Goal: Transaction & Acquisition: Purchase product/service

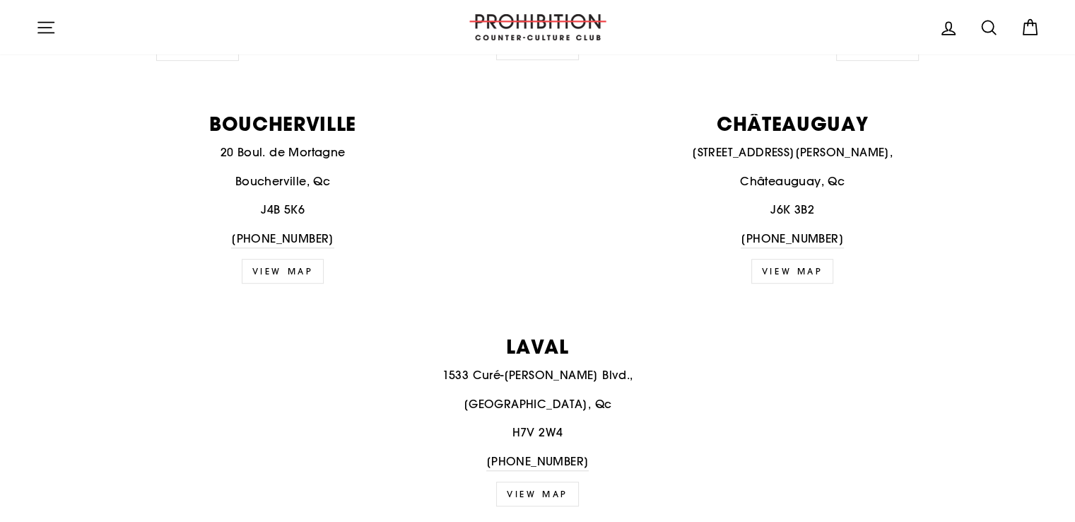
scroll to position [212, 0]
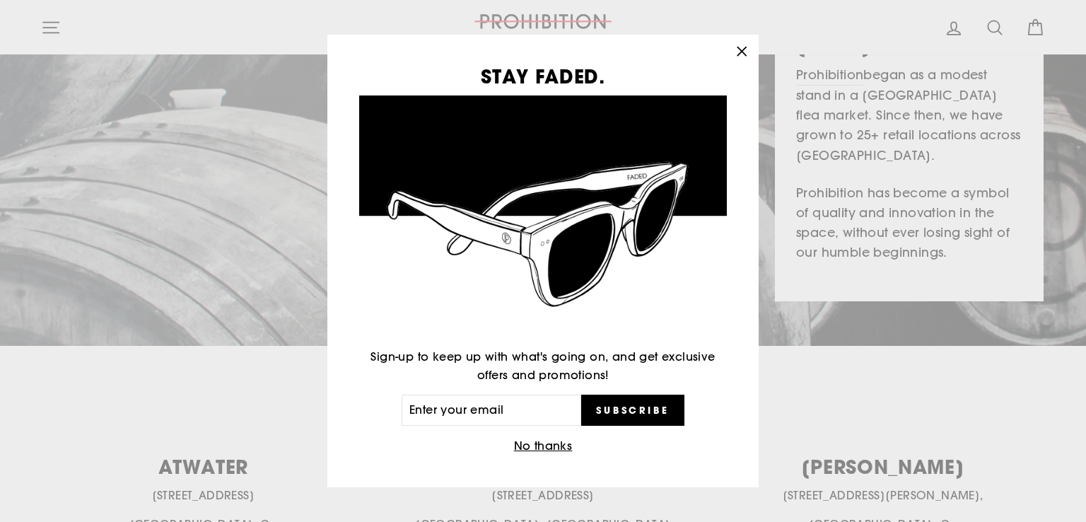
click at [743, 49] on icon "button" at bounding box center [741, 51] width 8 height 8
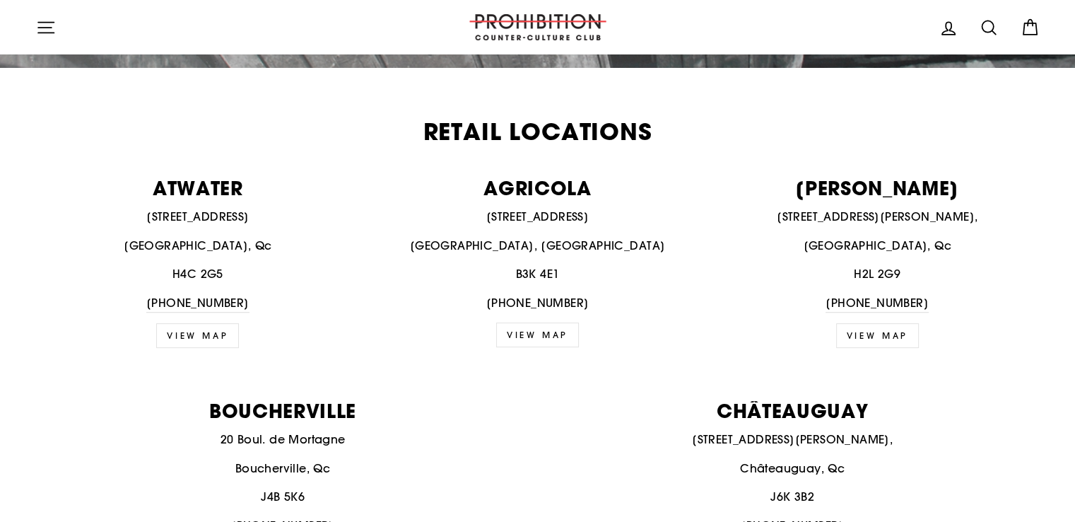
scroll to position [495, 0]
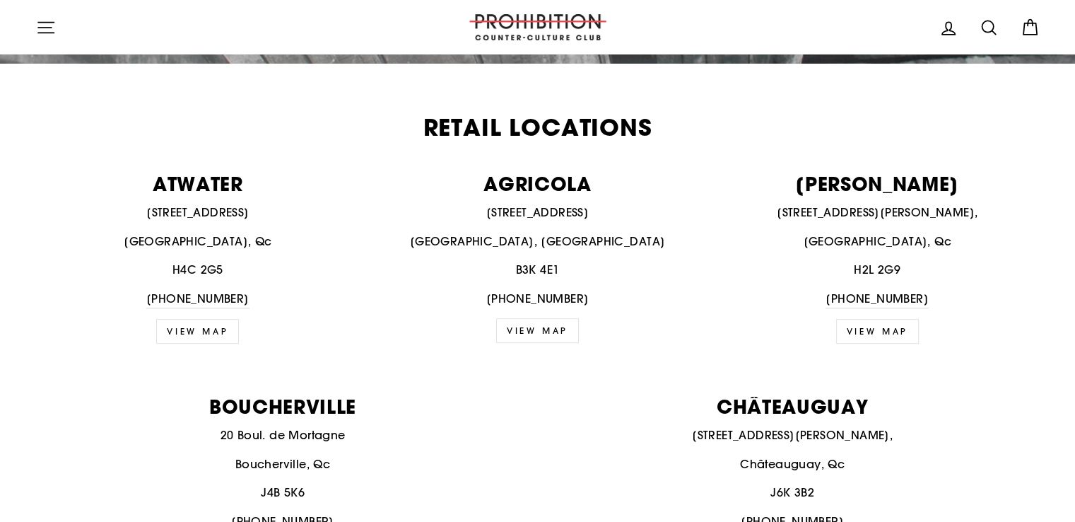
click at [870, 207] on p "1210 Saint-Catherine St. E," at bounding box center [877, 213] width 324 height 18
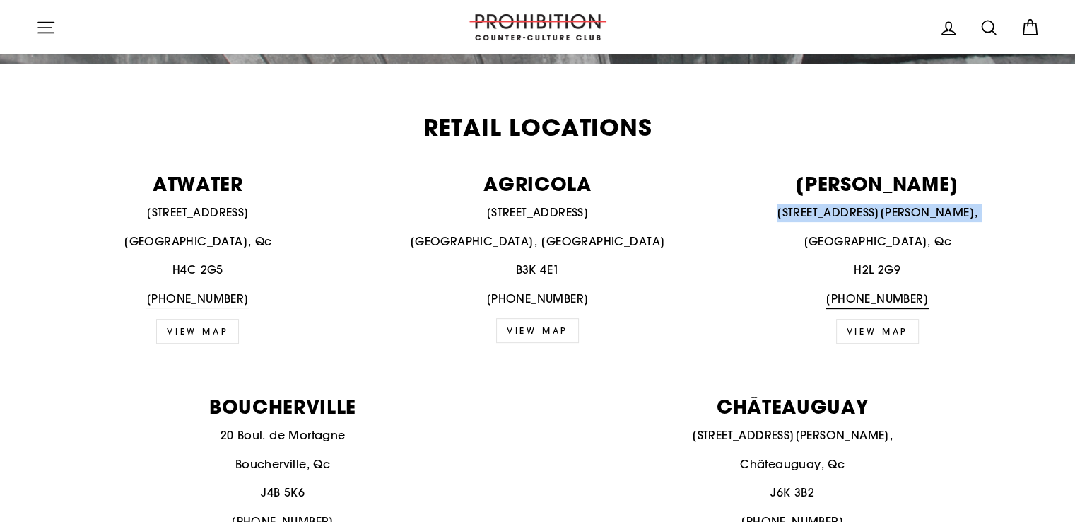
copy p "1210 Saint-Catherine St. E,"
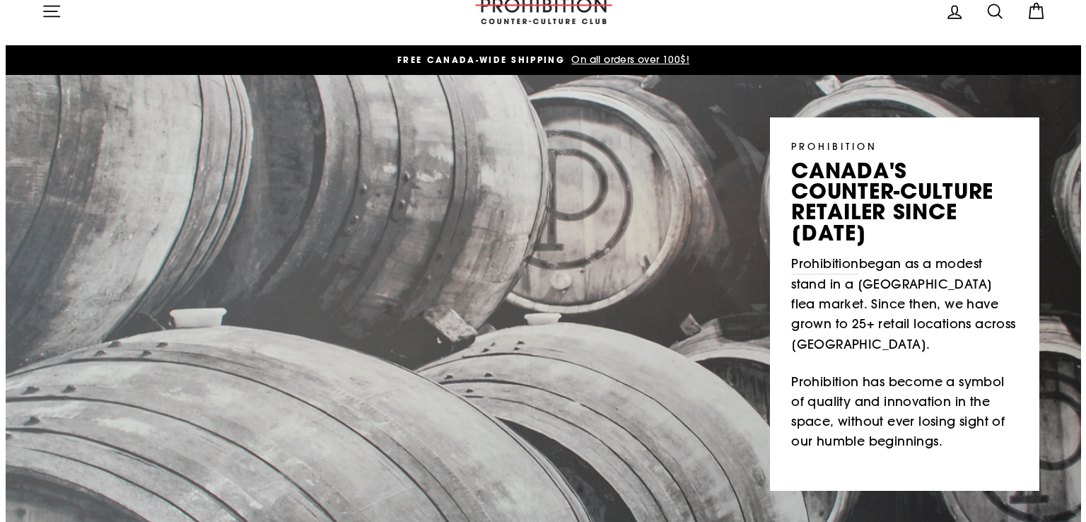
scroll to position [0, 0]
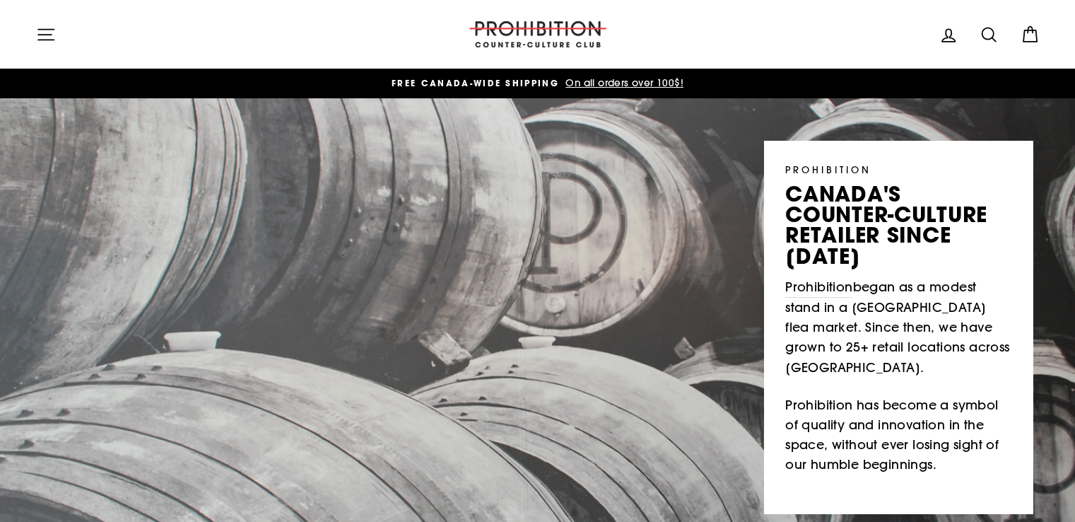
click at [38, 33] on icon "button" at bounding box center [46, 35] width 20 height 20
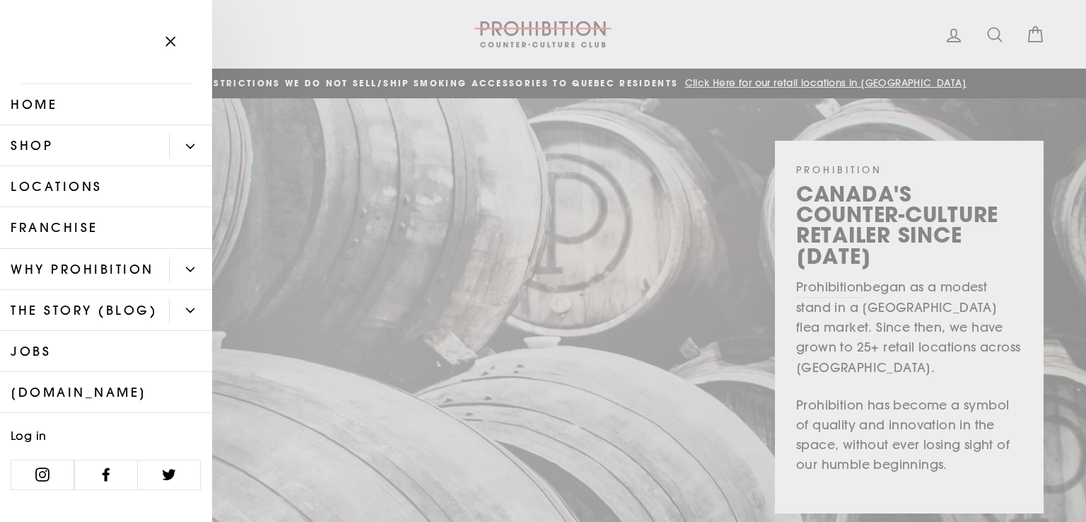
click at [118, 148] on link "Shop" at bounding box center [84, 145] width 169 height 41
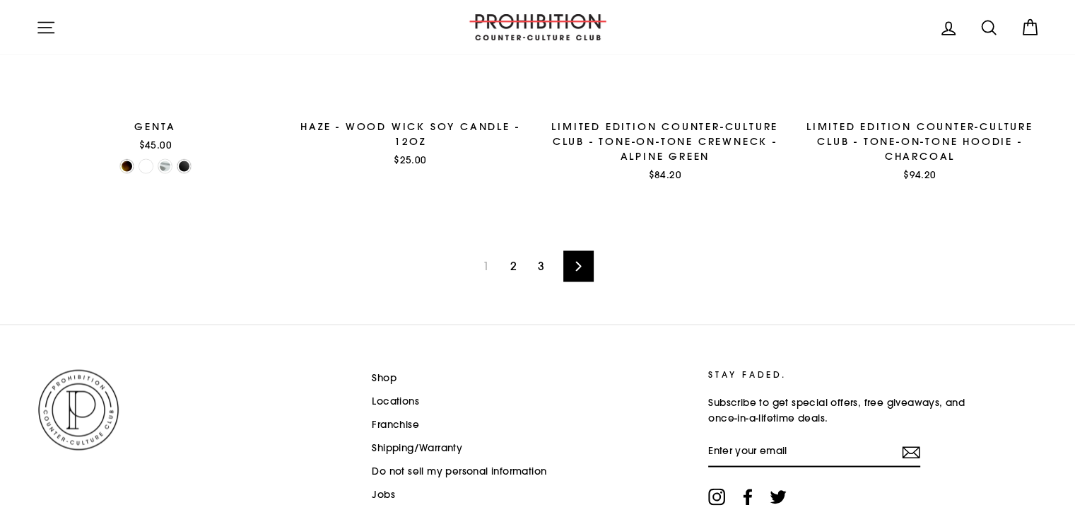
scroll to position [2393, 0]
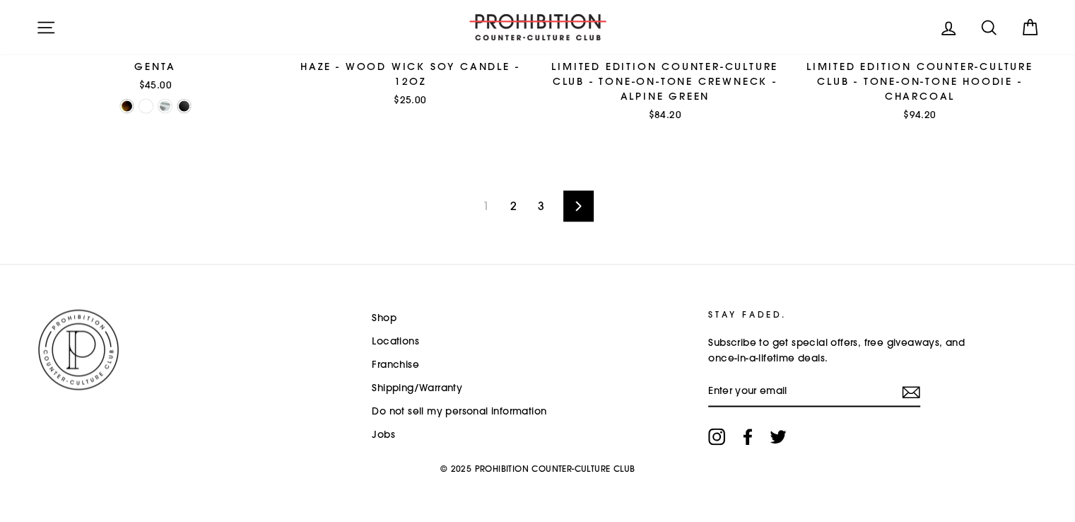
click at [509, 205] on link "2" at bounding box center [513, 205] width 23 height 23
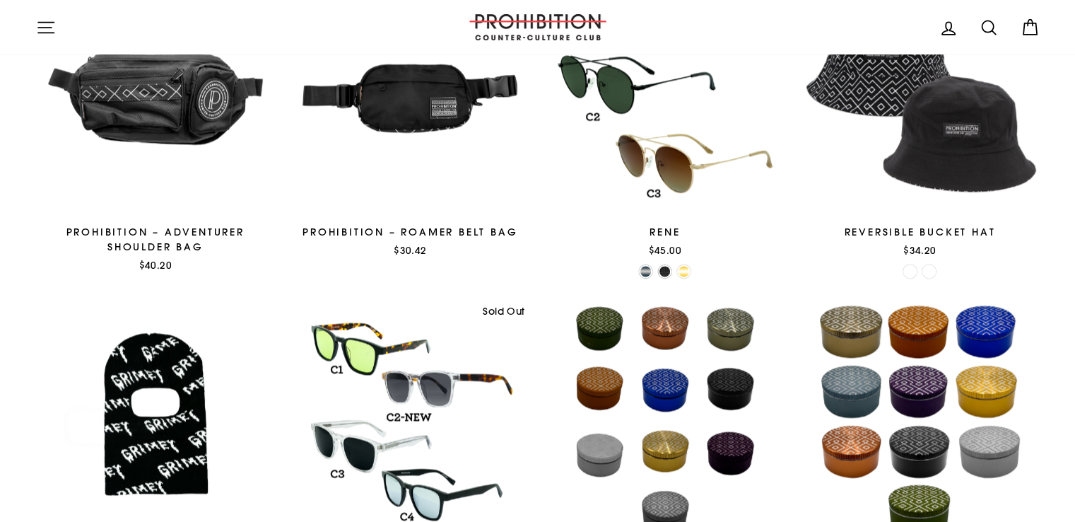
scroll to position [2262, 0]
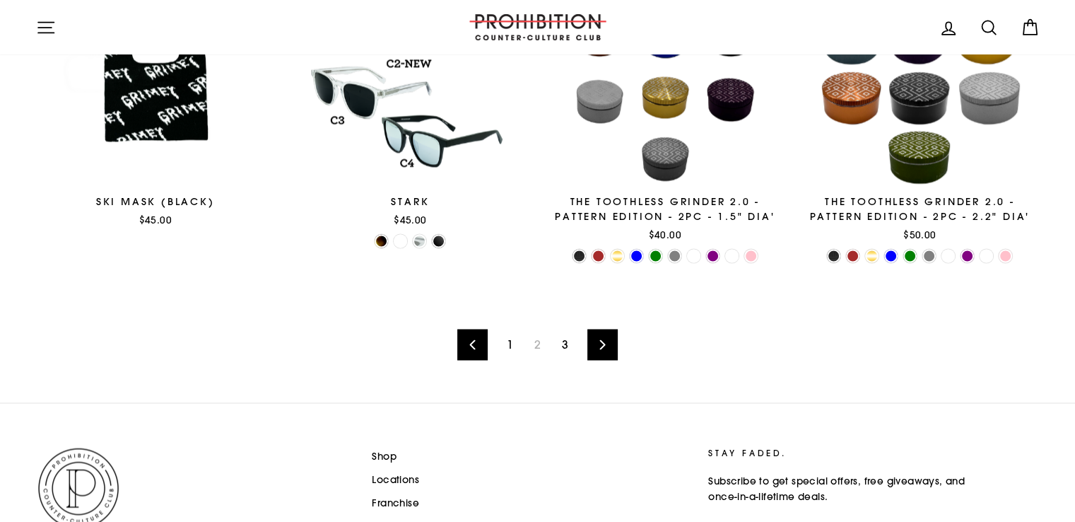
click at [567, 342] on link "3" at bounding box center [565, 344] width 23 height 23
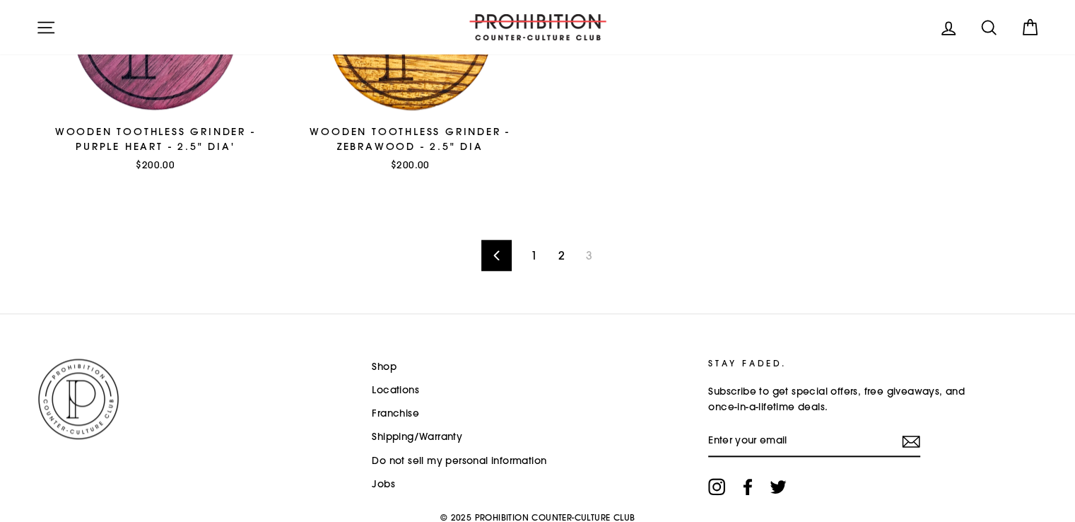
scroll to position [1475, 0]
